Goal: Task Accomplishment & Management: Manage account settings

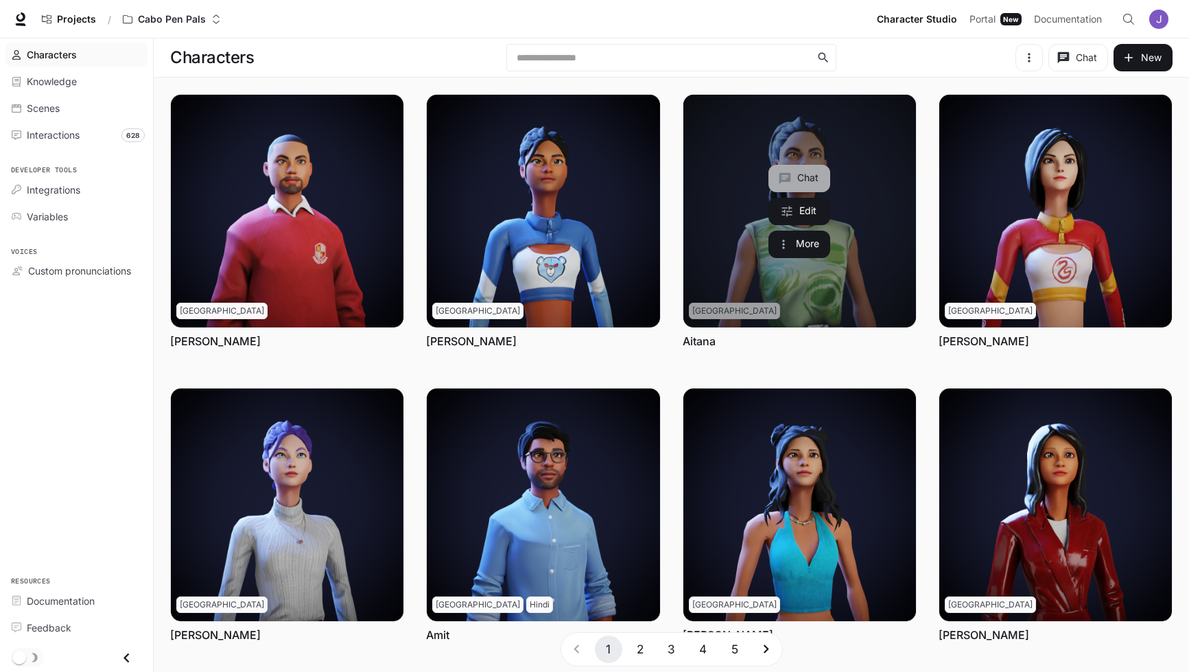
click at [821, 183] on button "Chat" at bounding box center [800, 178] width 62 height 27
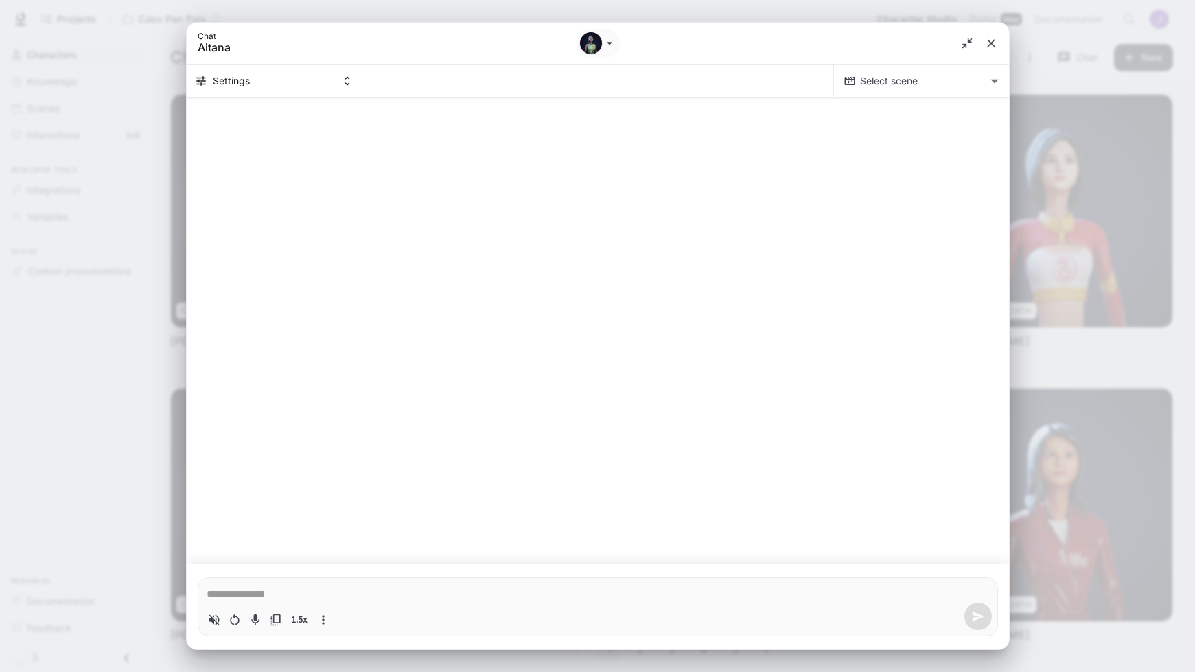
type textarea "*"
click at [992, 52] on button "close" at bounding box center [991, 43] width 25 height 25
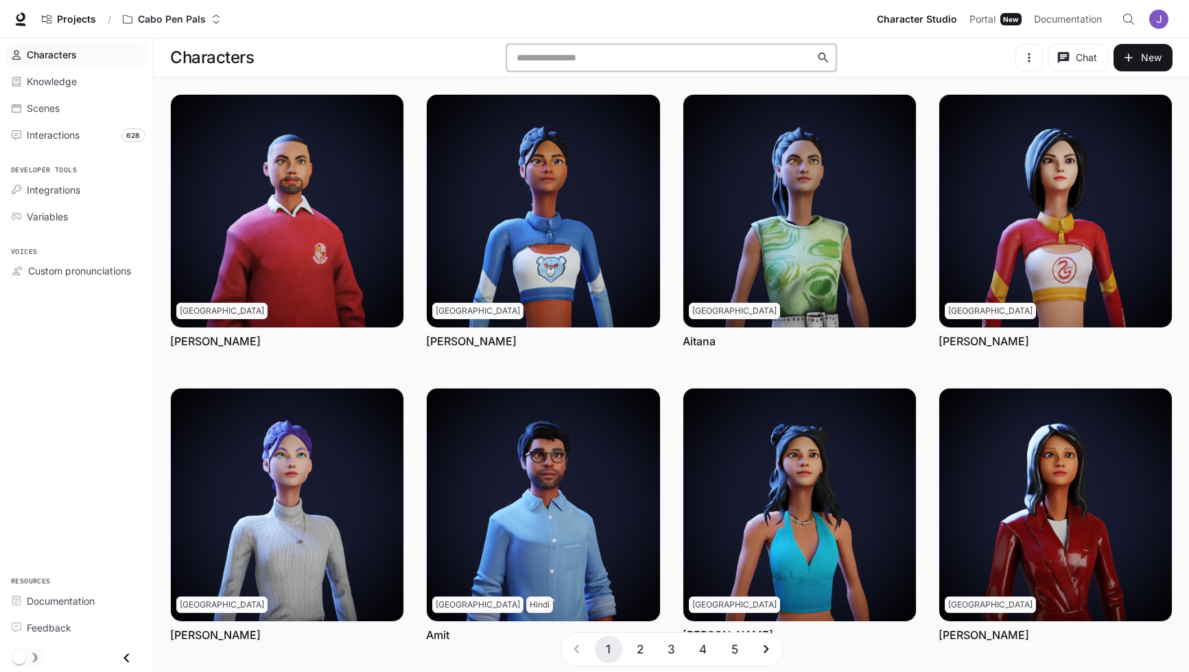
click at [689, 58] on input "text" at bounding box center [665, 58] width 305 height 14
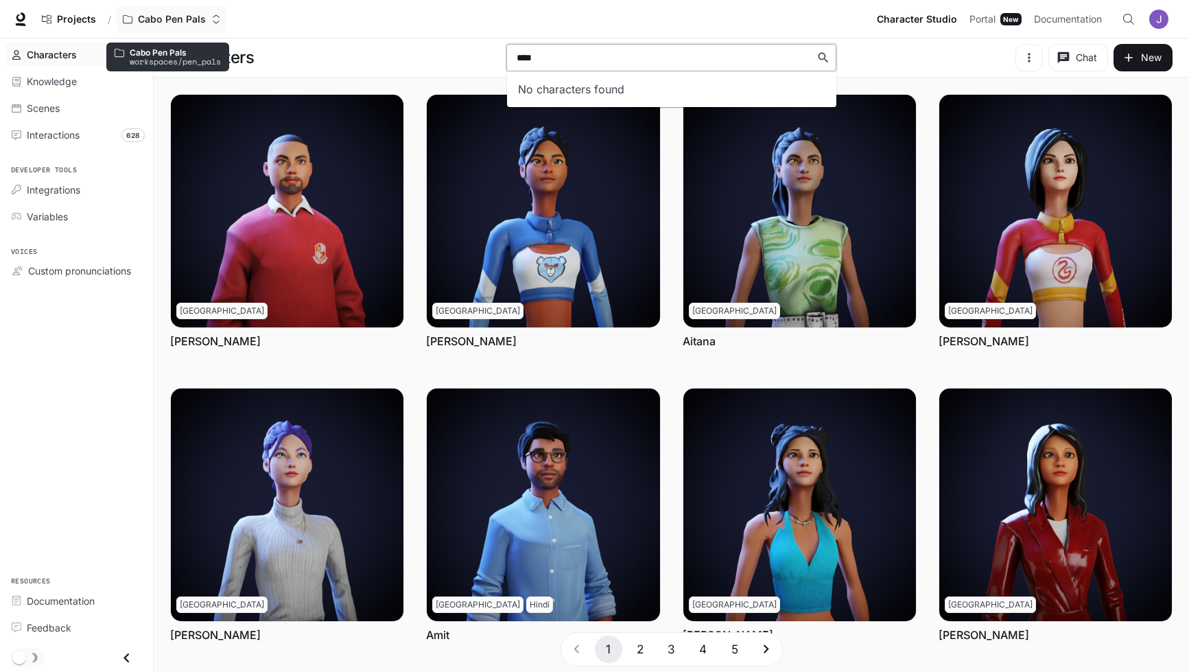
type input "****"
click at [139, 15] on p "Cabo Pen Pals" at bounding box center [172, 20] width 68 height 12
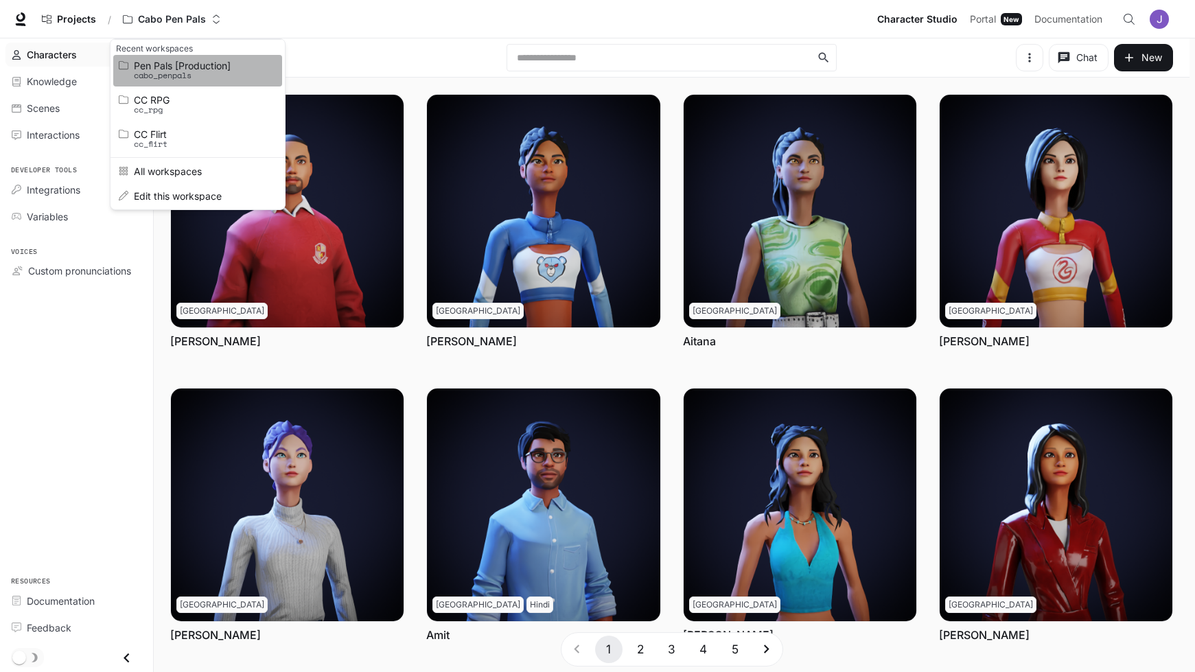
click at [187, 73] on p "cabo_penpals" at bounding box center [196, 76] width 124 height 10
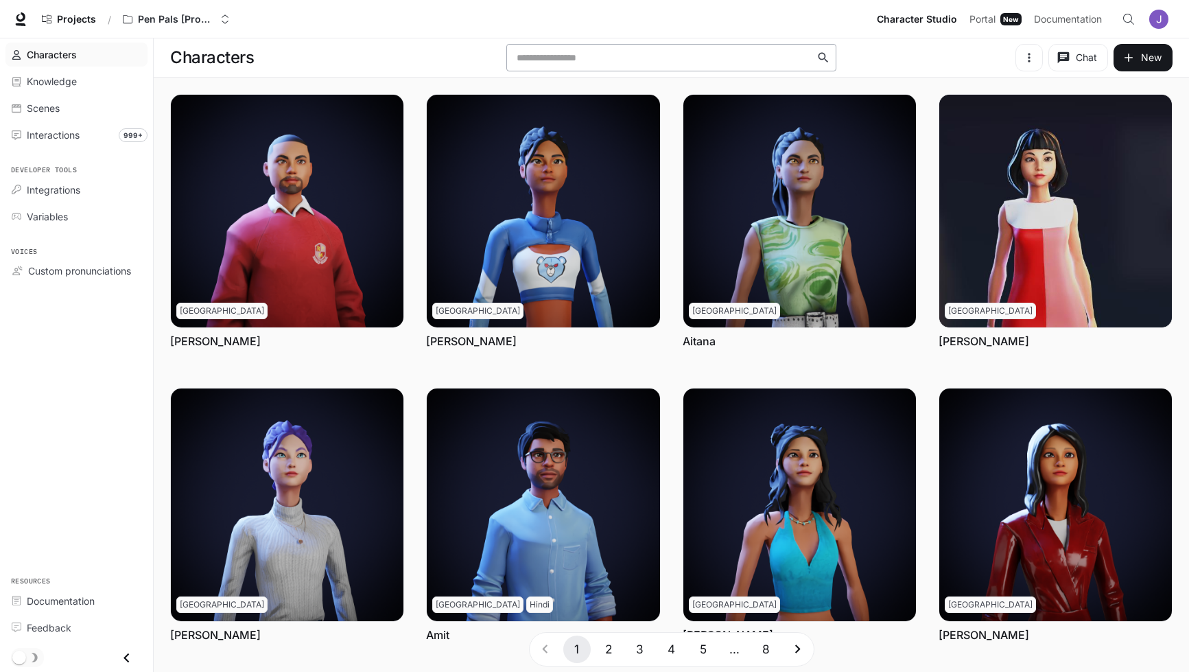
click at [576, 67] on div "​" at bounding box center [671, 57] width 331 height 27
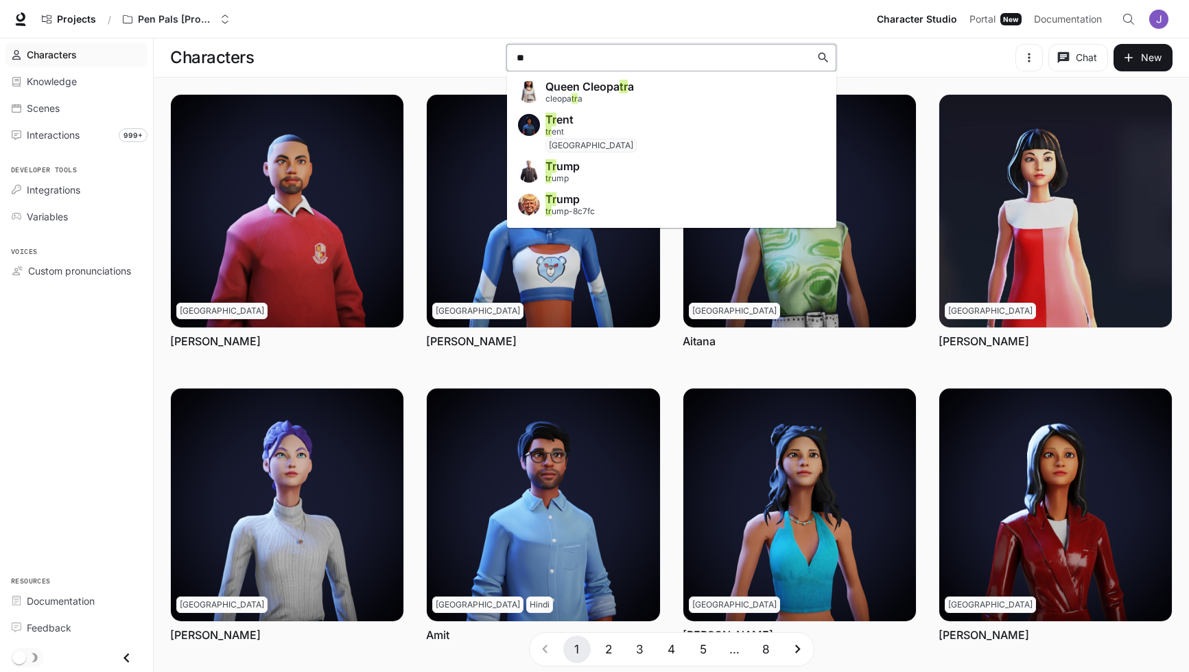
type input "***"
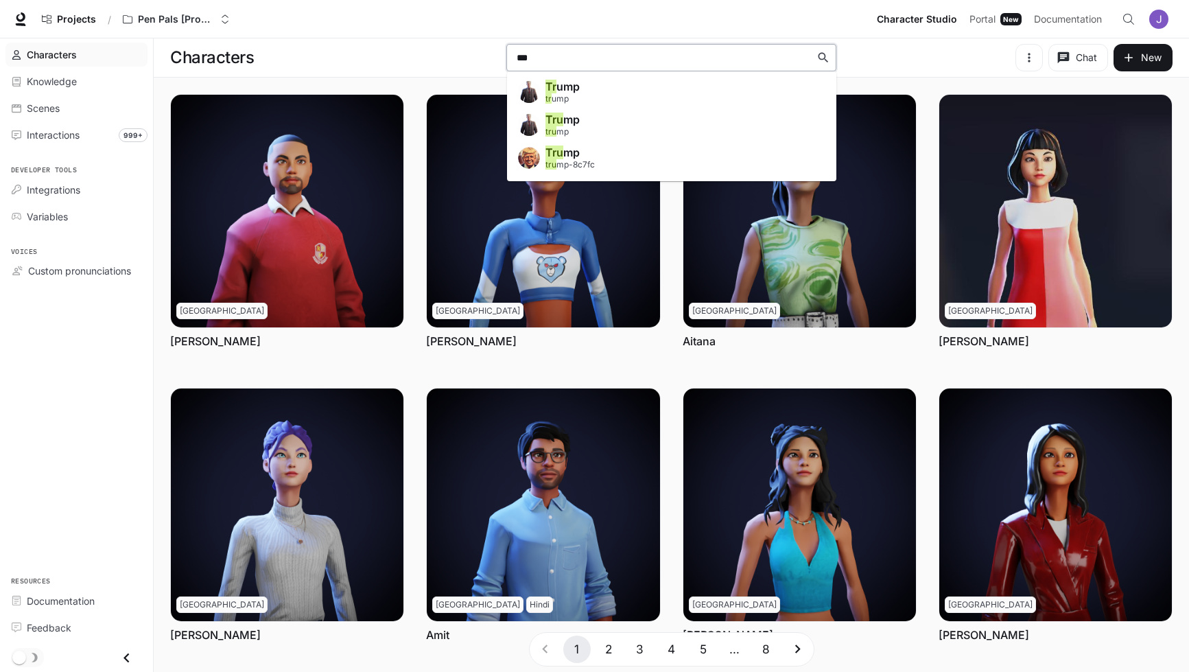
click at [576, 179] on ul "Tr ump tr ump Tru mp tru mp Tru mp tru mp-8c7fc" at bounding box center [671, 126] width 329 height 110
click at [582, 166] on span "tru mp-8c7fc" at bounding box center [570, 164] width 49 height 10
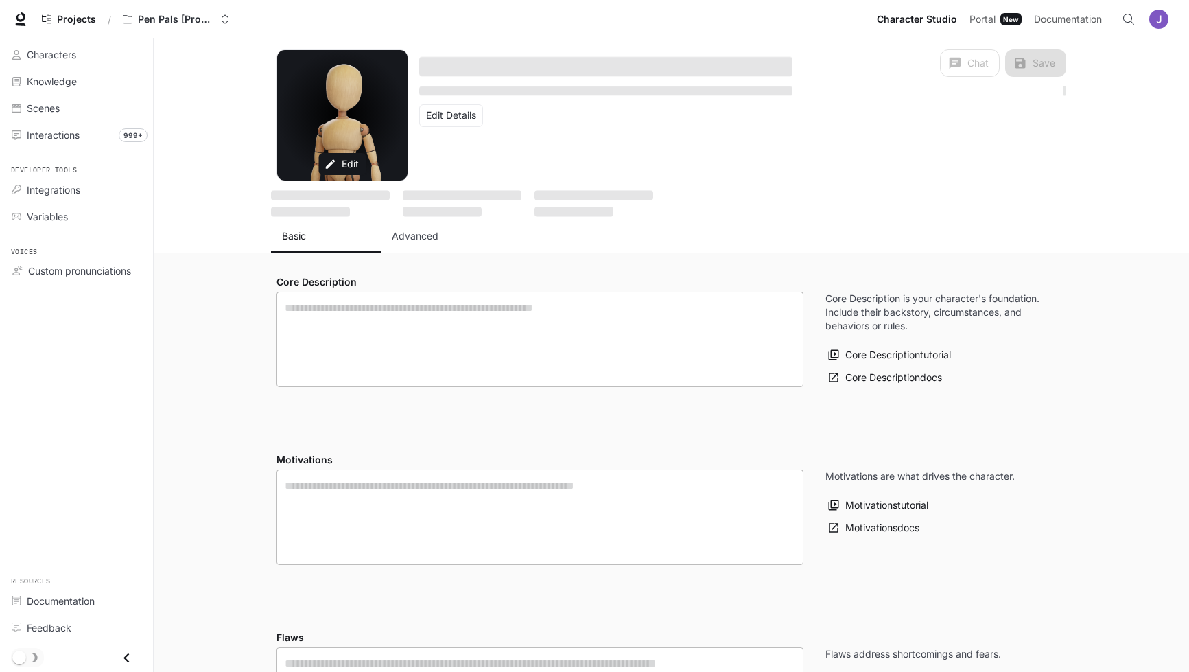
type textarea "**********"
type input "*"
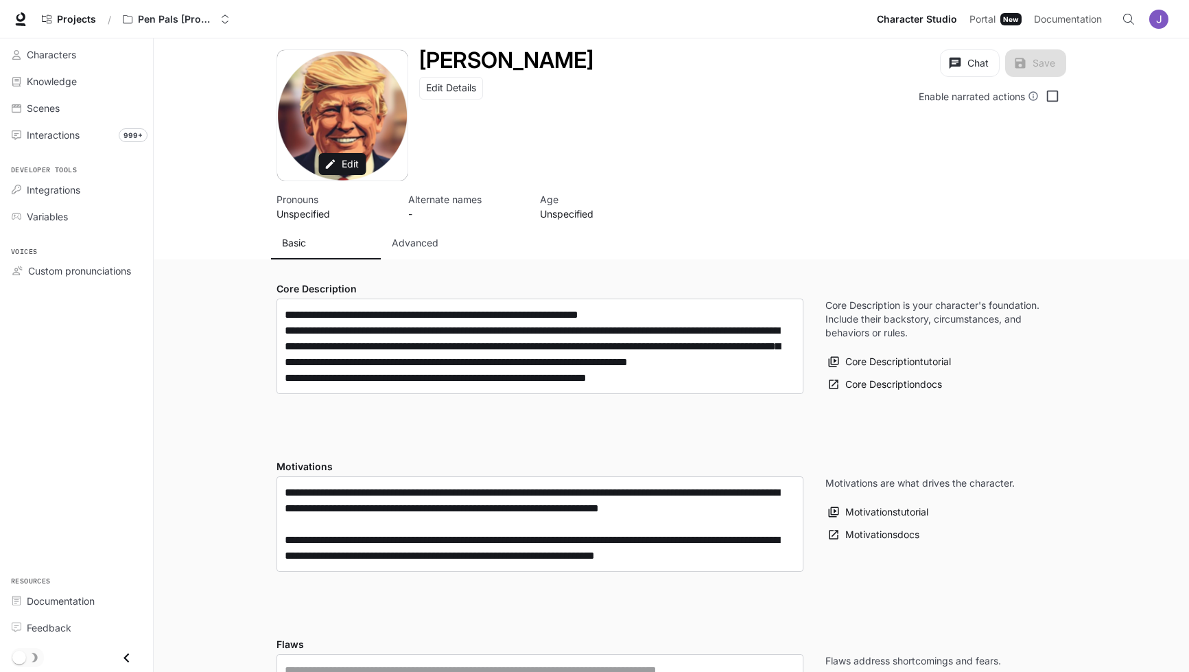
type input "**********"
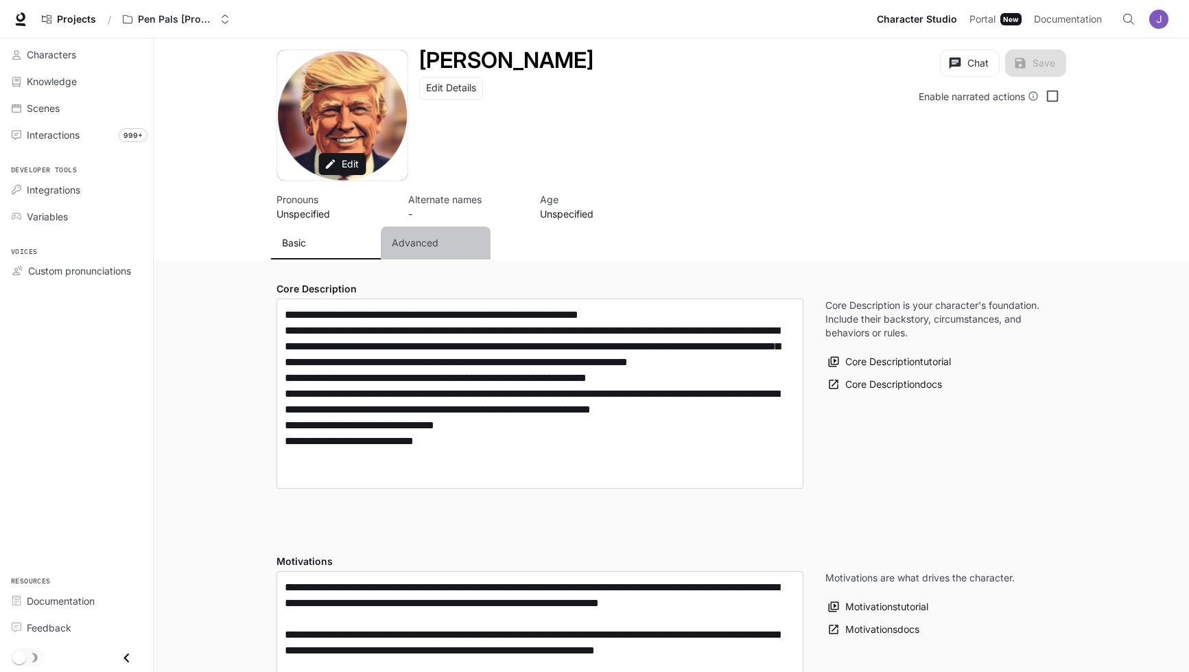
click at [406, 244] on p "Advanced" at bounding box center [415, 243] width 47 height 14
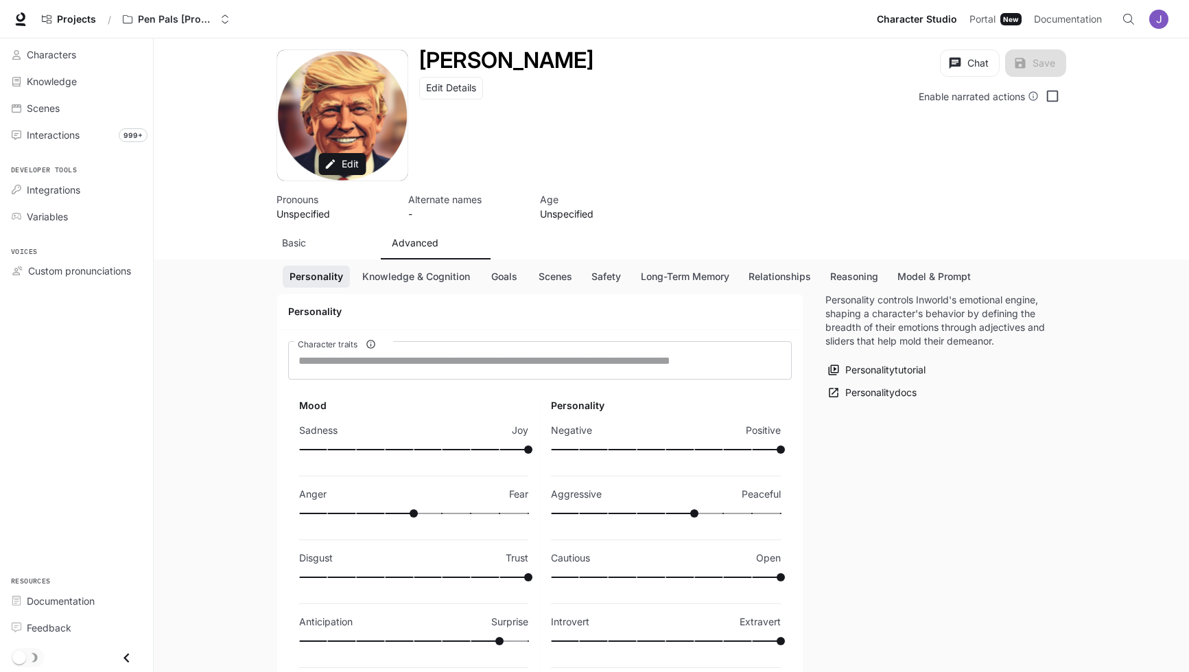
scroll to position [101, 0]
drag, startPoint x: 911, startPoint y: 156, endPoint x: 921, endPoint y: 73, distance: 83.7
click at [921, 75] on div "[PERSON_NAME] Edit Details Chat Save Enable narrated actions" at bounding box center [737, 115] width 659 height 132
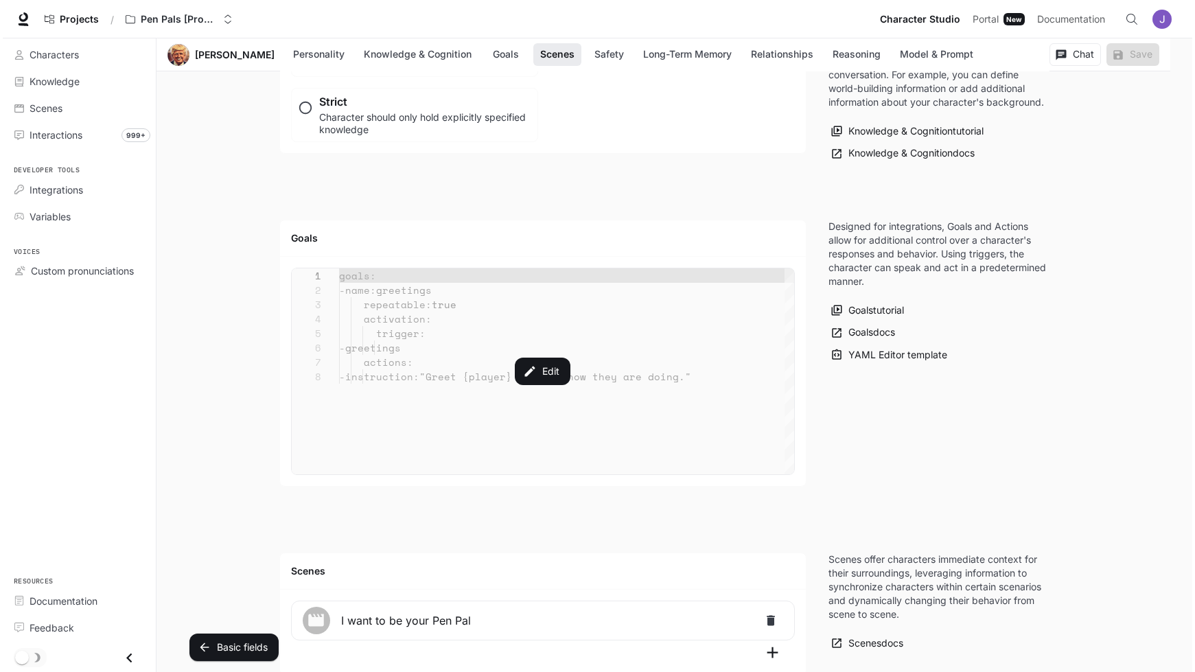
scroll to position [1218, 0]
click at [536, 364] on button "Edit" at bounding box center [539, 370] width 61 height 30
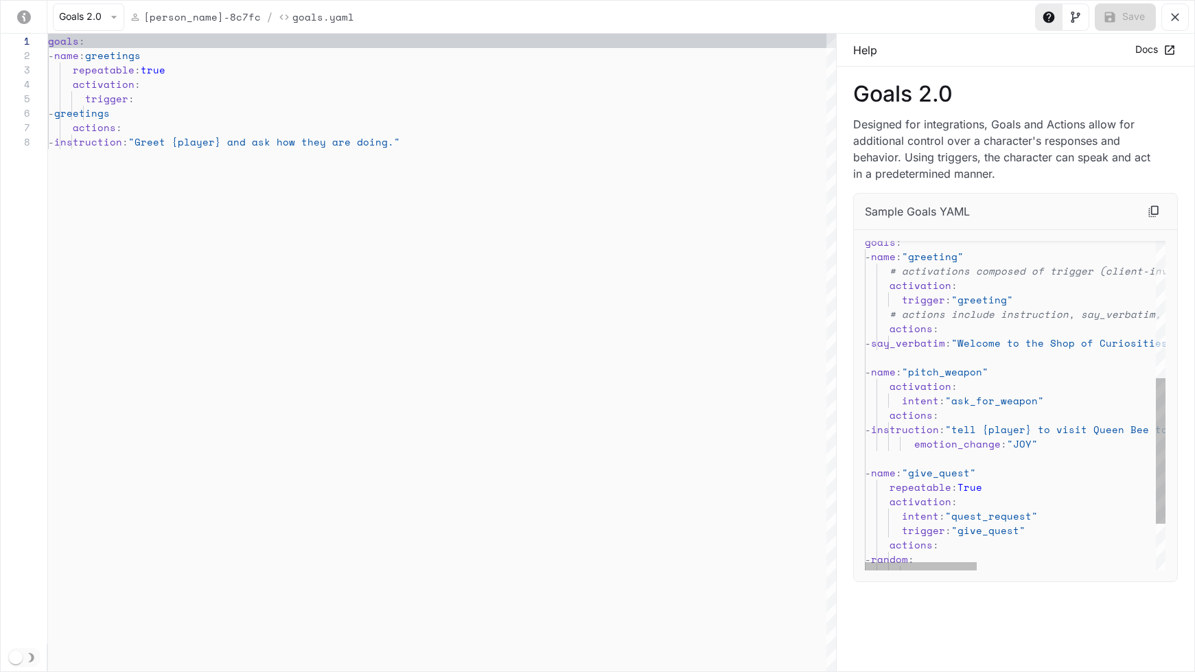
scroll to position [130, 6]
drag, startPoint x: 946, startPoint y: 362, endPoint x: 915, endPoint y: 359, distance: 31.7
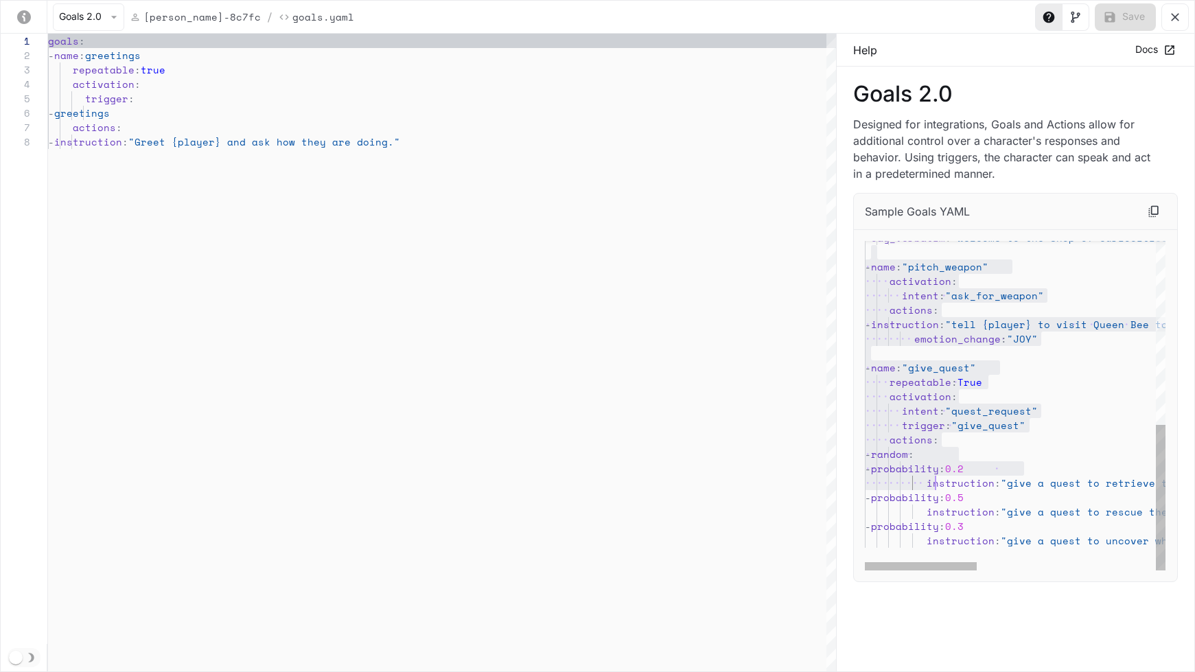
scroll to position [130, 53]
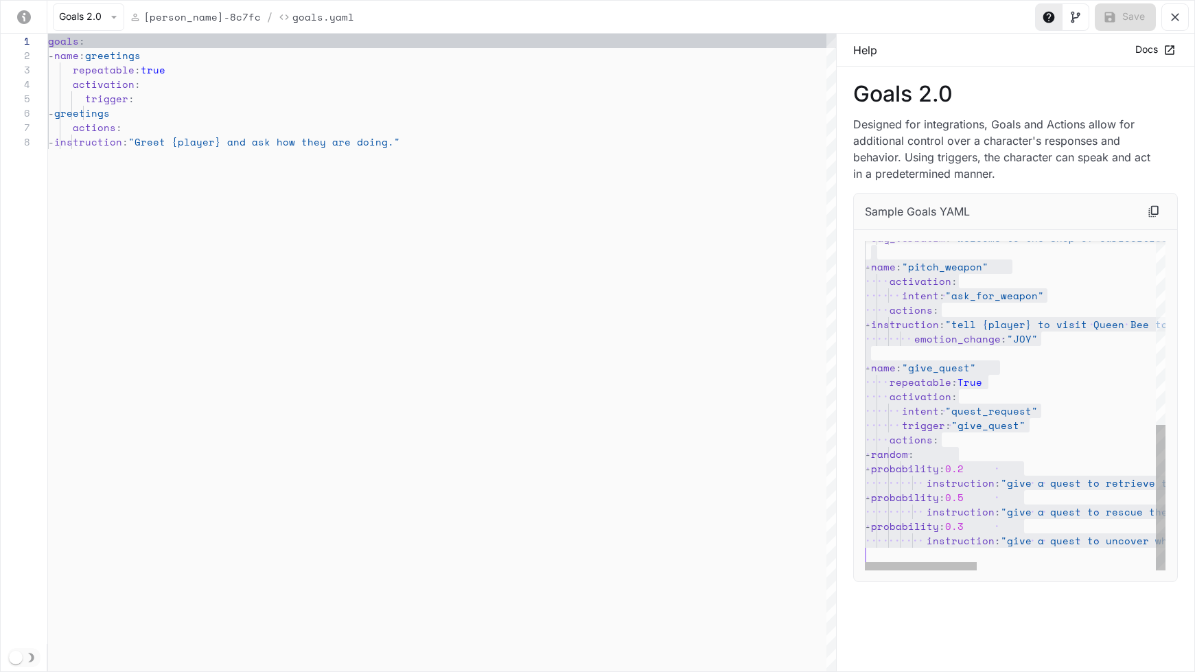
type textarea "**********"
drag, startPoint x: 874, startPoint y: 250, endPoint x: 905, endPoint y: 589, distance: 339.8
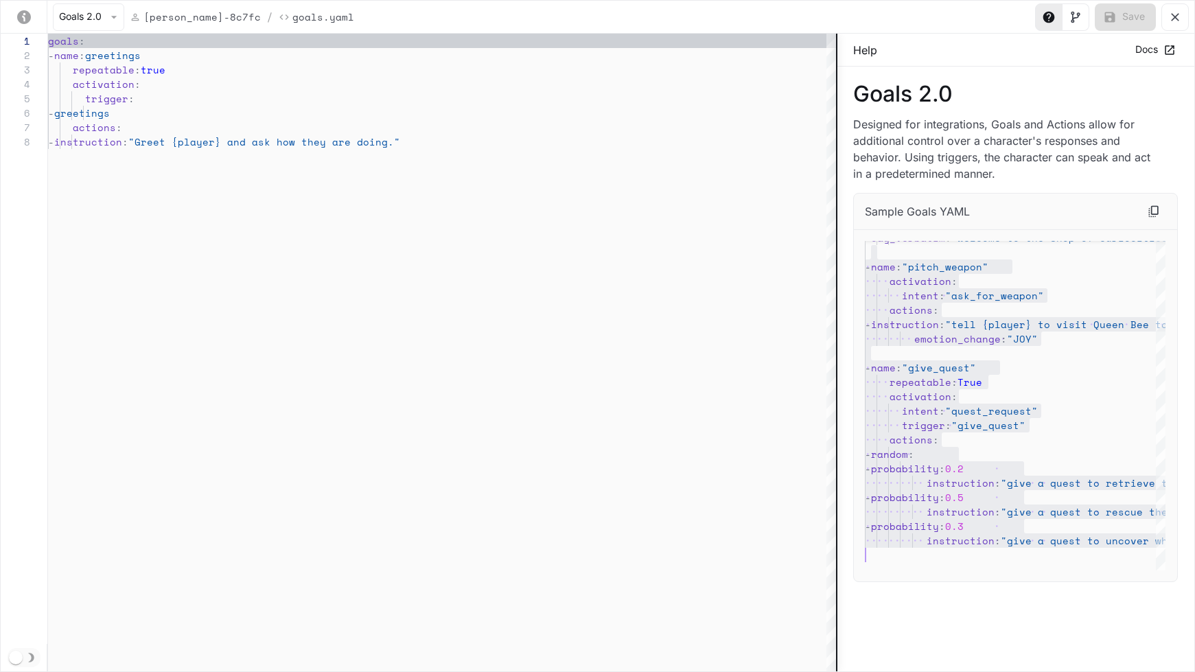
drag, startPoint x: 861, startPoint y: 550, endPoint x: 842, endPoint y: 556, distance: 20.0
click at [851, 556] on div "Goals 2.0 Designed for integrations, Goals and Actions allow for additional con…" at bounding box center [1016, 370] width 358 height 606
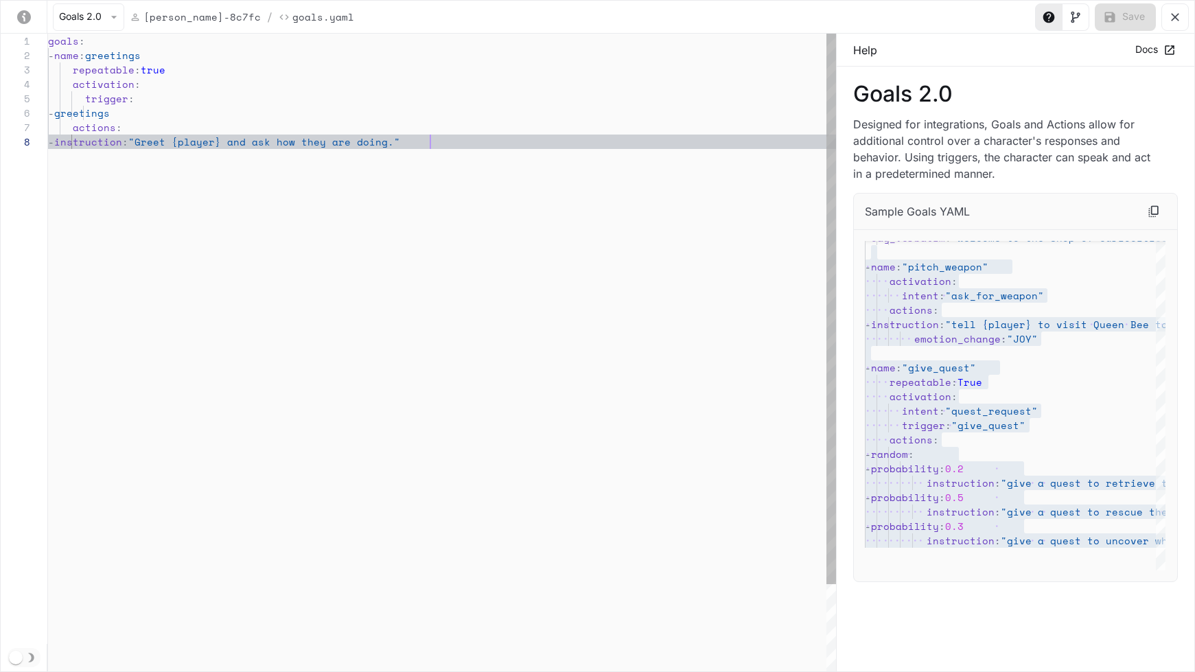
click at [495, 270] on div "goals : - name : greetings repeatable : true activation : trigger : - greetings…" at bounding box center [442, 403] width 788 height 738
